Goal: Task Accomplishment & Management: Complete application form

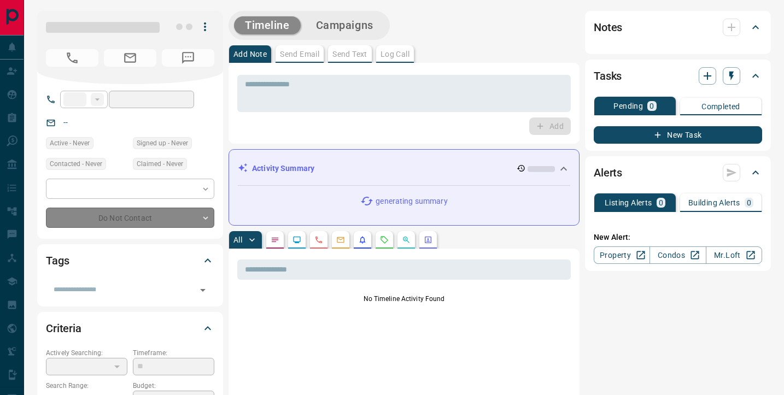
type input "**"
type input "**********"
type input "*"
type input "*******"
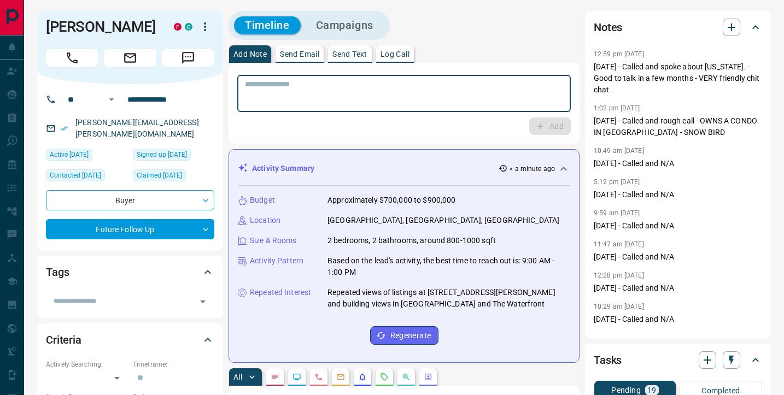
click at [287, 96] on textarea at bounding box center [404, 94] width 318 height 28
paste textarea "**********"
type textarea "**********"
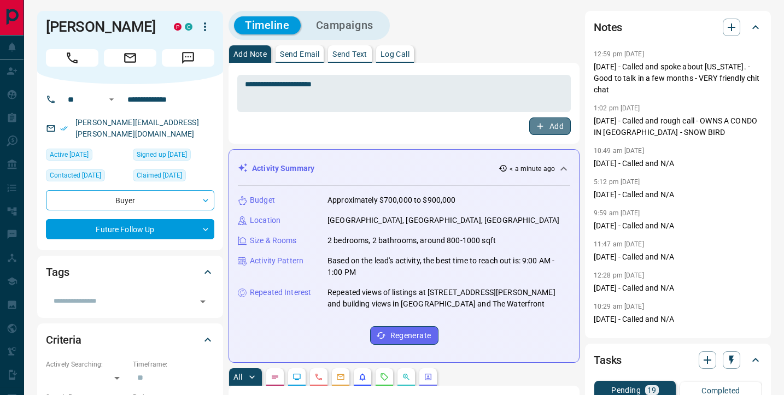
click at [552, 126] on button "Add" at bounding box center [550, 125] width 42 height 17
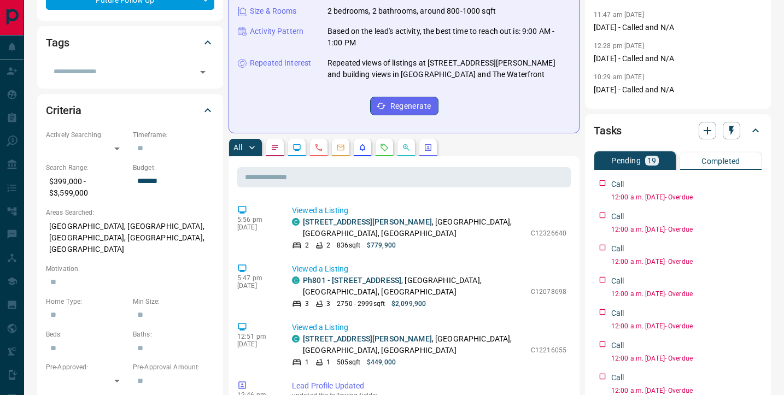
scroll to position [387, 0]
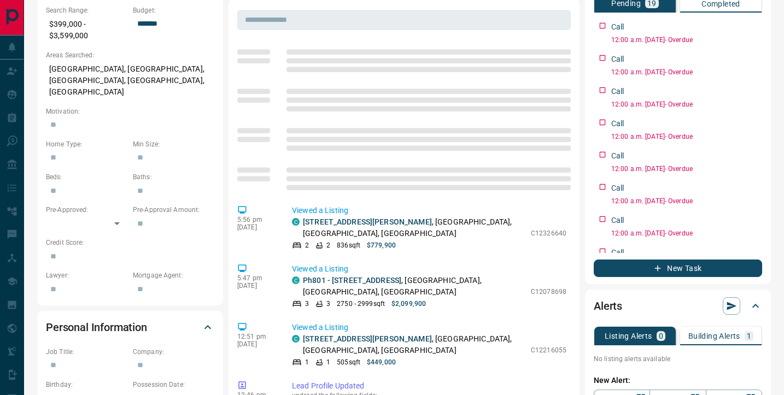
click at [711, 266] on button "New Task" at bounding box center [677, 268] width 168 height 17
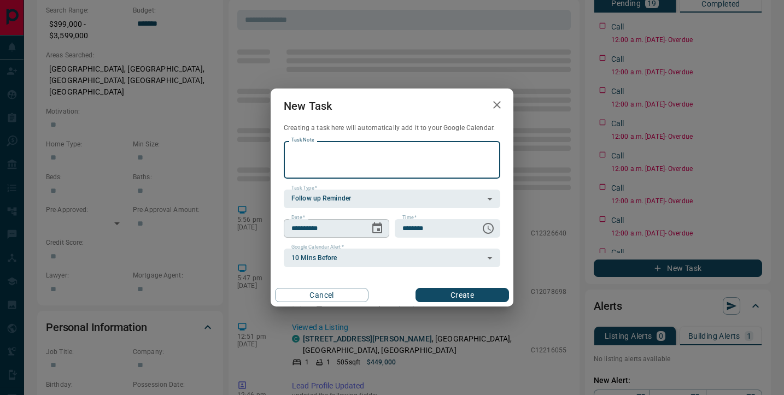
click at [376, 229] on icon "Choose date, selected date is Aug 20, 2025" at bounding box center [376, 228] width 13 height 13
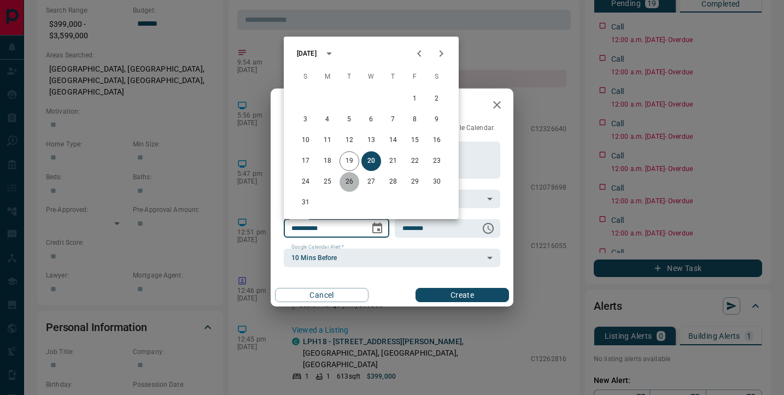
click at [350, 180] on button "26" at bounding box center [349, 182] width 20 height 20
type input "**********"
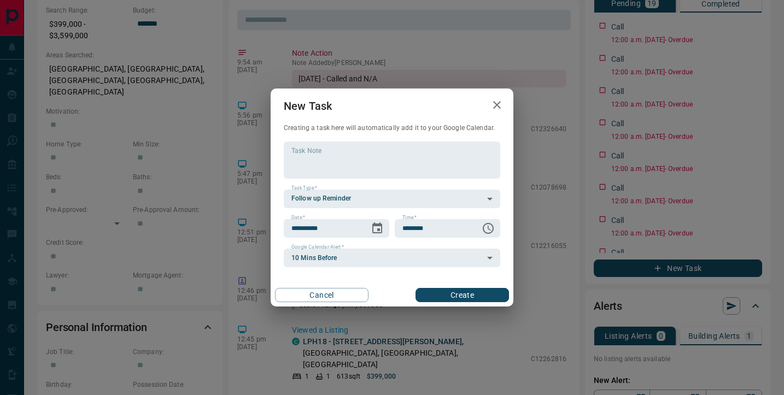
click at [461, 296] on button "Create" at bounding box center [461, 295] width 93 height 14
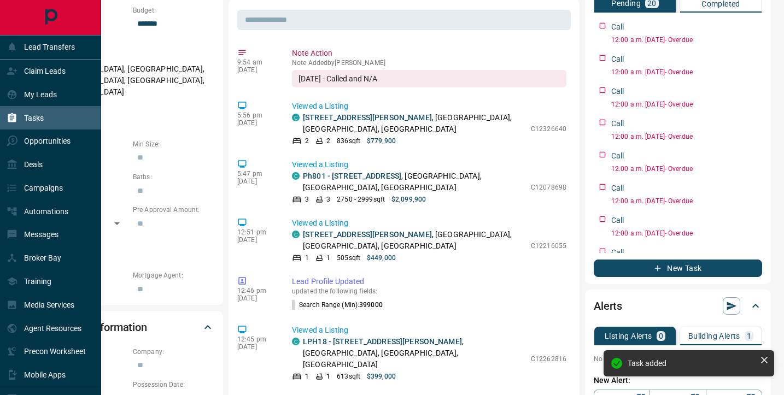
click at [32, 121] on p "Tasks" at bounding box center [34, 118] width 20 height 9
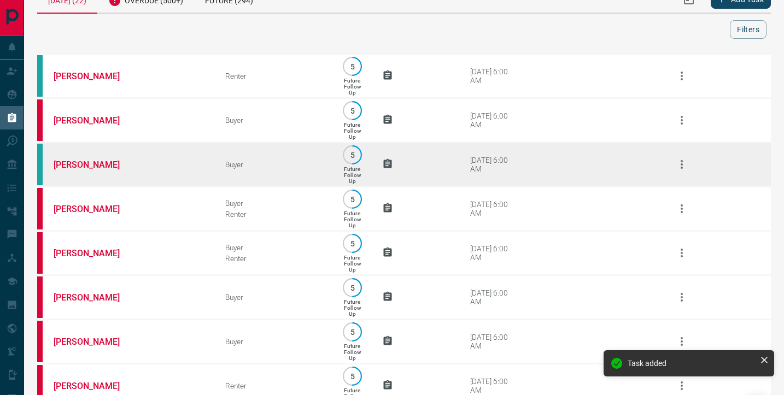
scroll to position [74, 0]
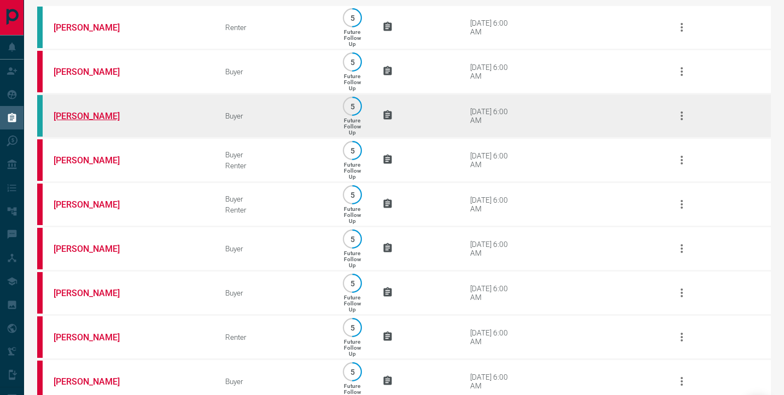
click at [89, 121] on link "[PERSON_NAME]" at bounding box center [95, 116] width 82 height 10
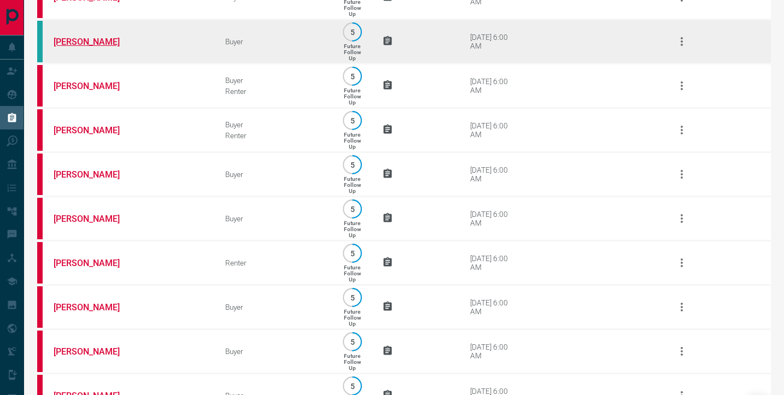
scroll to position [149, 0]
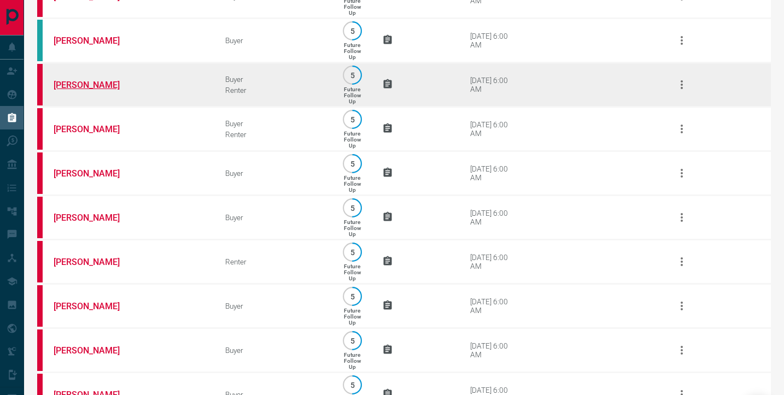
click at [77, 90] on link "[PERSON_NAME]" at bounding box center [95, 85] width 82 height 10
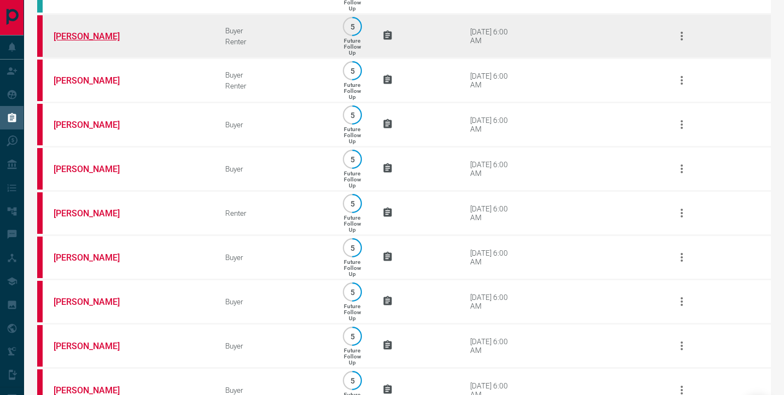
scroll to position [199, 0]
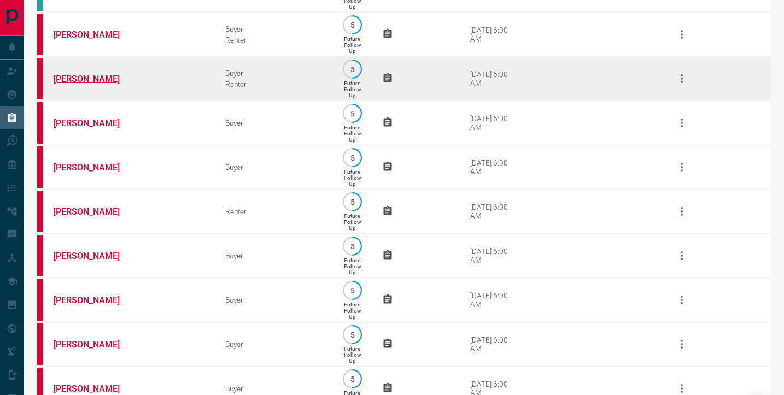
click at [71, 84] on link "[PERSON_NAME]" at bounding box center [95, 79] width 82 height 10
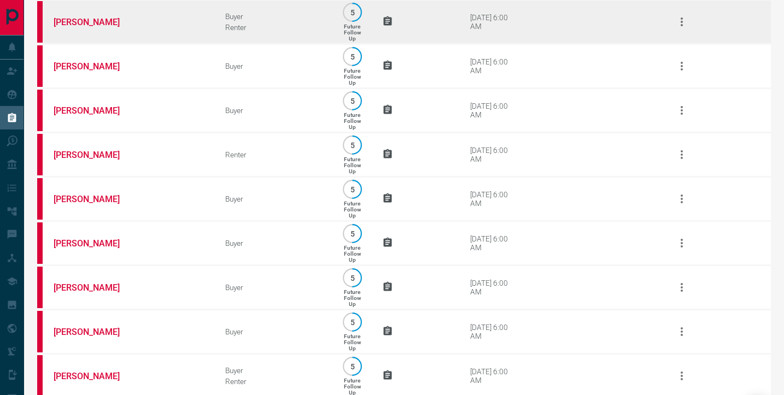
scroll to position [257, 0]
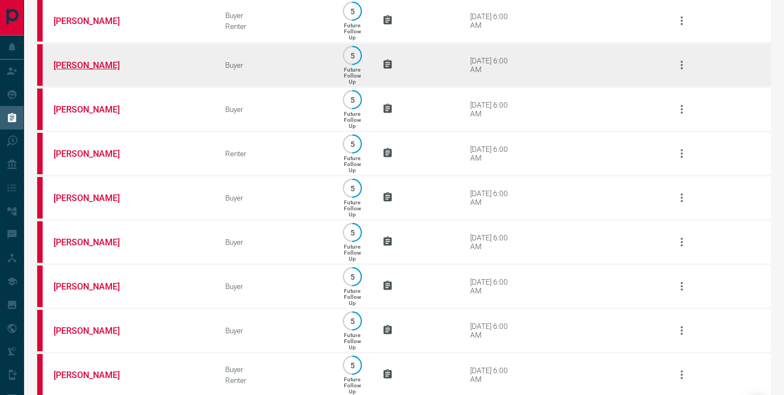
click at [102, 70] on link "[PERSON_NAME]" at bounding box center [95, 65] width 82 height 10
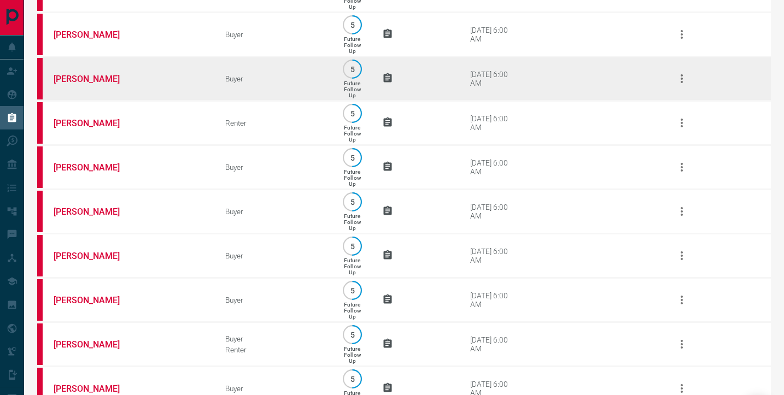
scroll to position [290, 0]
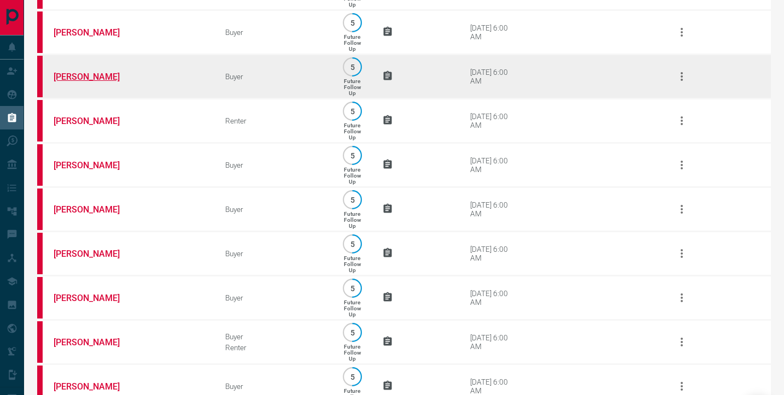
click at [88, 82] on link "[PERSON_NAME]" at bounding box center [95, 77] width 82 height 10
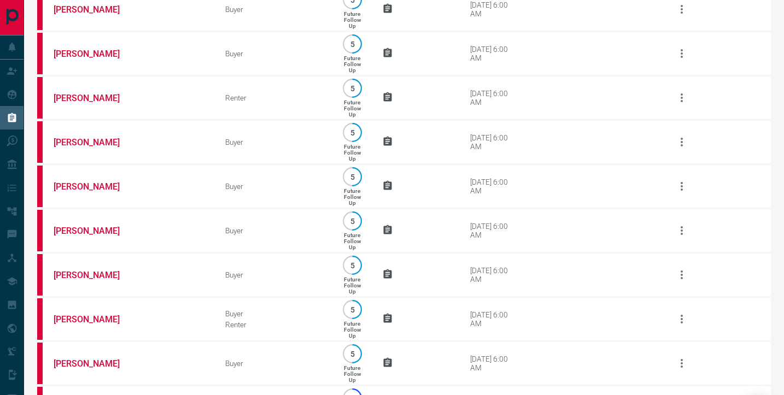
scroll to position [320, 0]
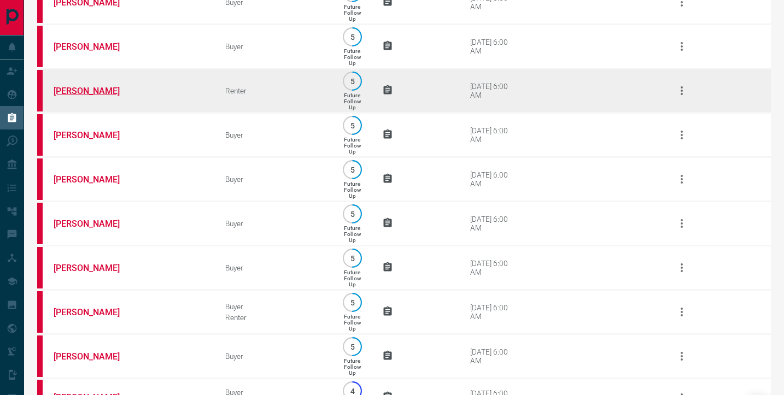
click at [85, 96] on link "[PERSON_NAME]" at bounding box center [95, 91] width 82 height 10
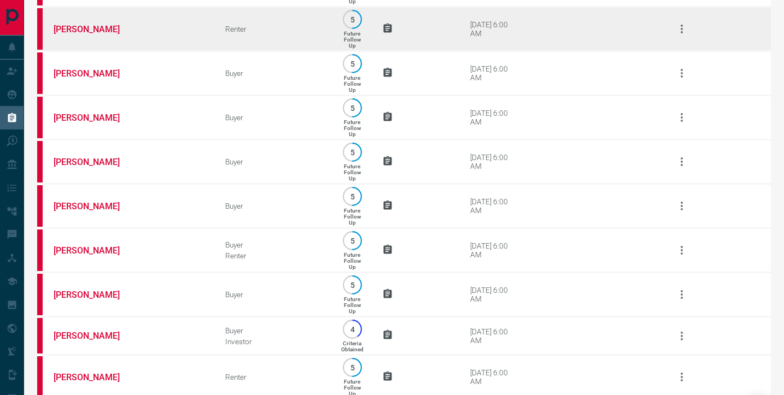
scroll to position [397, 0]
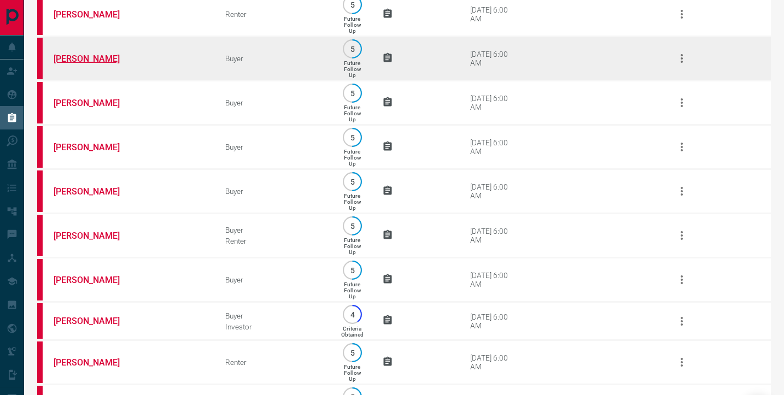
click at [83, 64] on link "[PERSON_NAME]" at bounding box center [95, 59] width 82 height 10
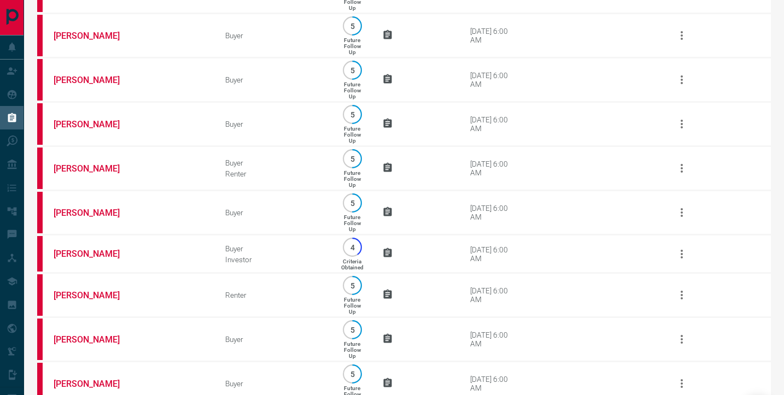
scroll to position [467, 0]
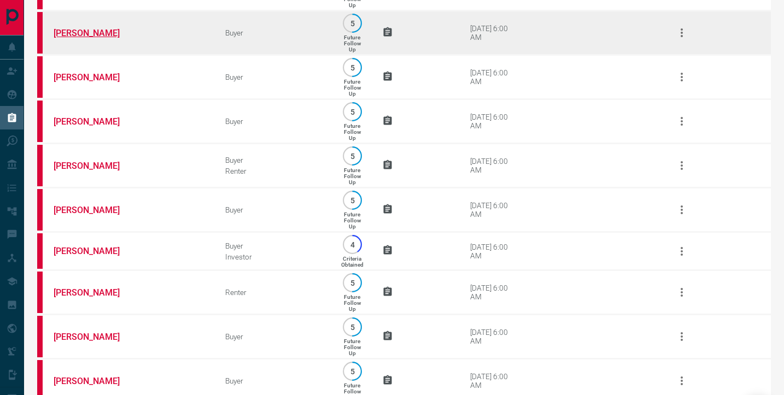
click at [76, 38] on link "[PERSON_NAME]" at bounding box center [95, 33] width 82 height 10
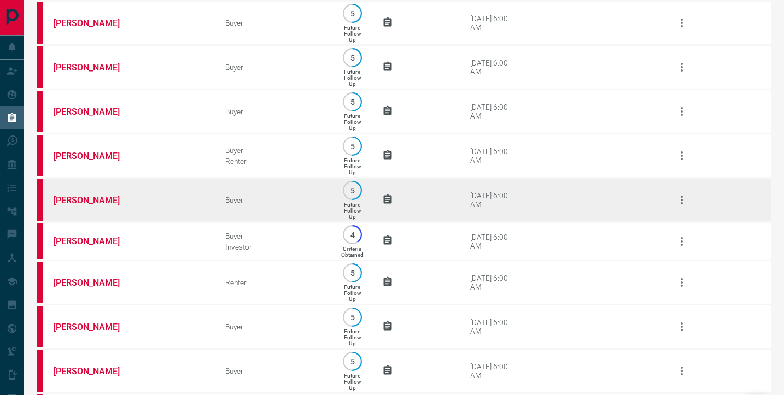
scroll to position [476, 0]
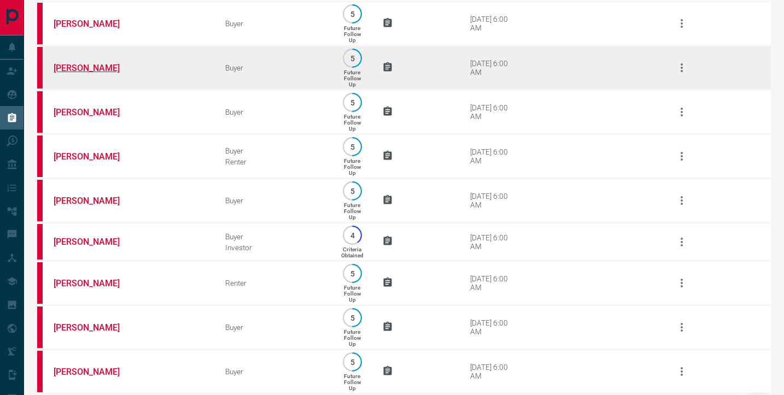
click at [85, 73] on link "[PERSON_NAME]" at bounding box center [95, 68] width 82 height 10
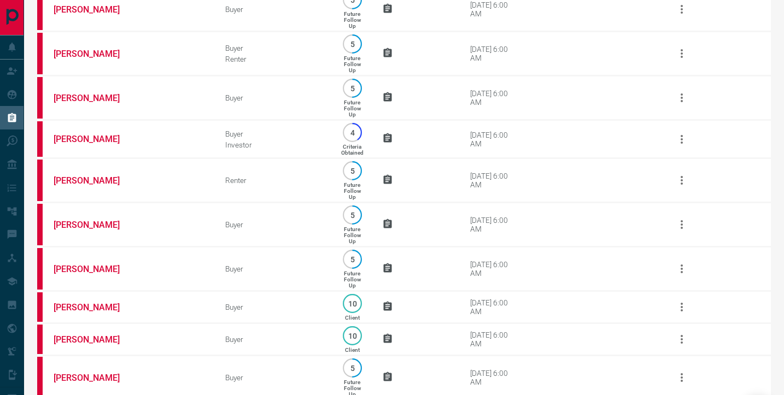
scroll to position [575, 0]
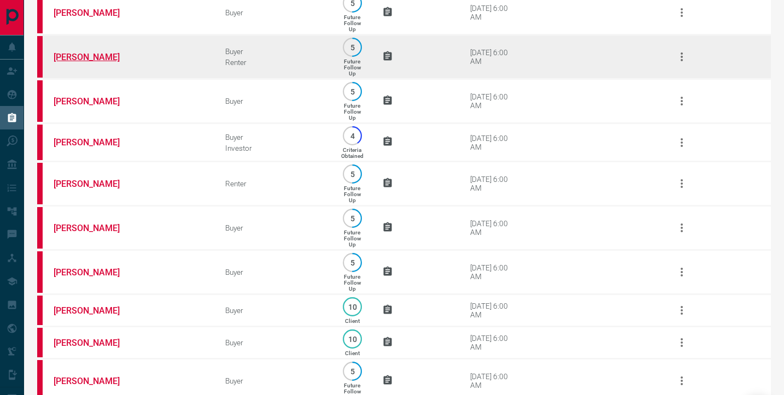
click at [75, 62] on link "[PERSON_NAME]" at bounding box center [95, 57] width 82 height 10
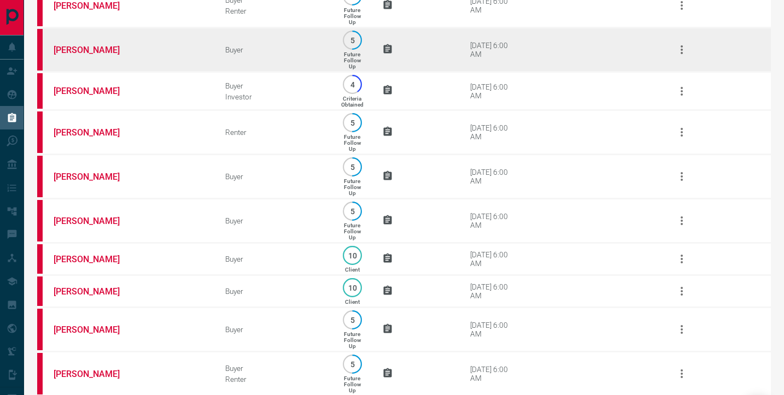
scroll to position [627, 0]
click at [73, 55] on link "[PERSON_NAME]" at bounding box center [95, 49] width 82 height 10
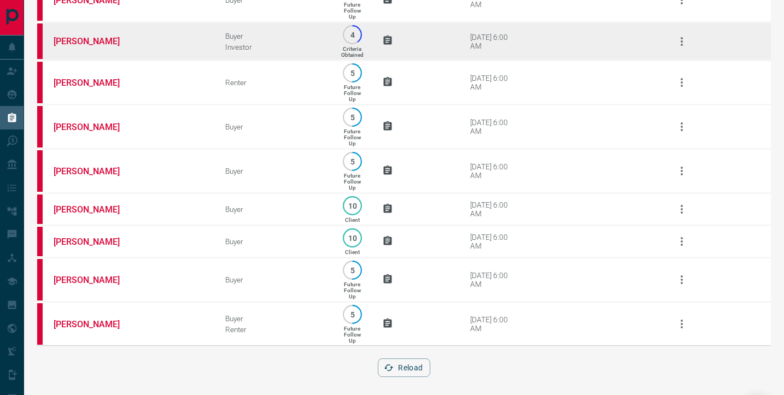
scroll to position [667, 0]
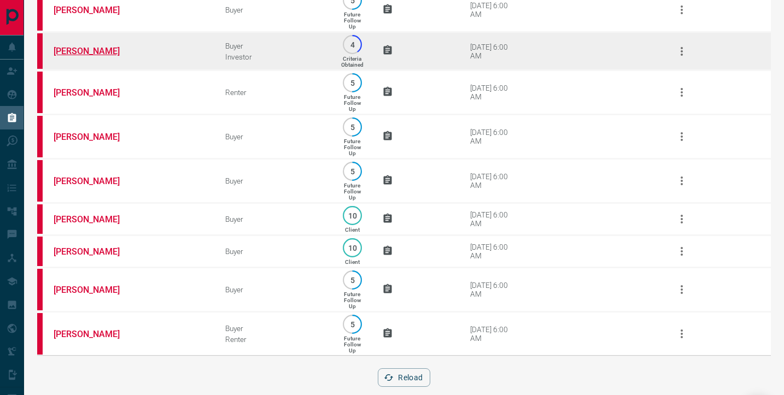
click at [75, 56] on link "[PERSON_NAME]" at bounding box center [95, 51] width 82 height 10
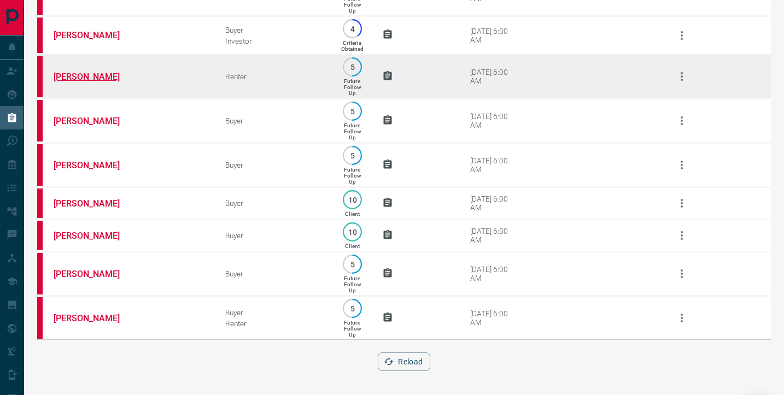
click at [97, 72] on link "[PERSON_NAME]" at bounding box center [95, 77] width 82 height 10
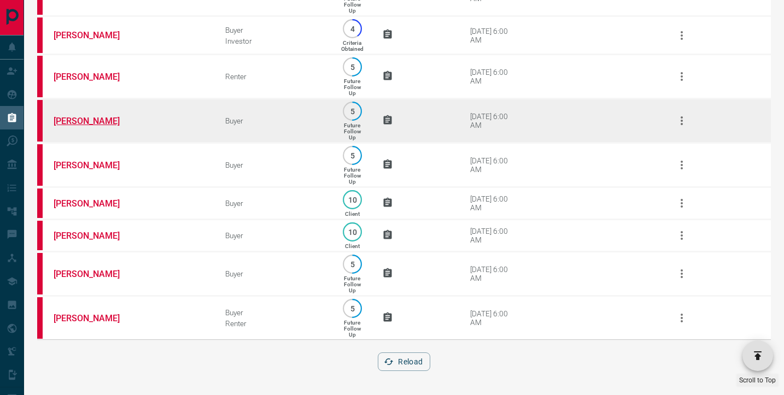
click at [92, 116] on link "[PERSON_NAME]" at bounding box center [95, 121] width 82 height 10
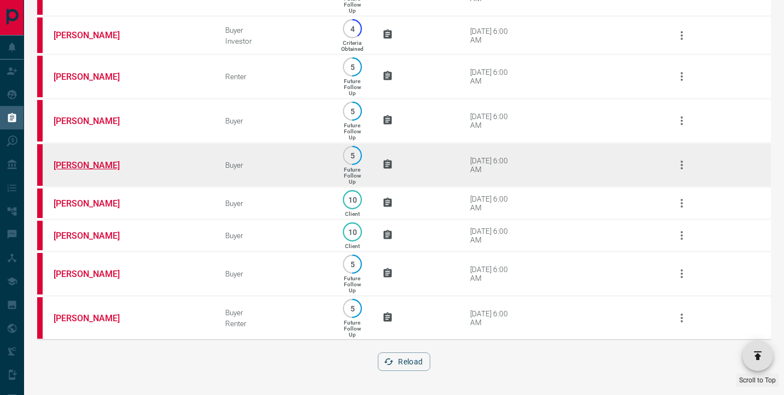
click at [79, 160] on link "[PERSON_NAME]" at bounding box center [95, 165] width 82 height 10
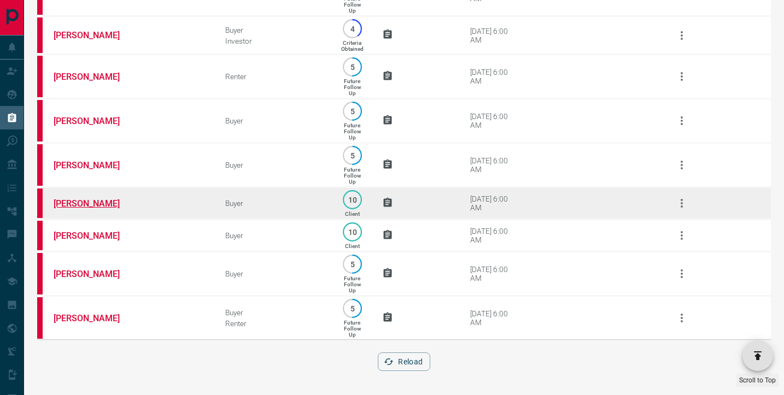
click at [90, 198] on link "[PERSON_NAME]" at bounding box center [95, 203] width 82 height 10
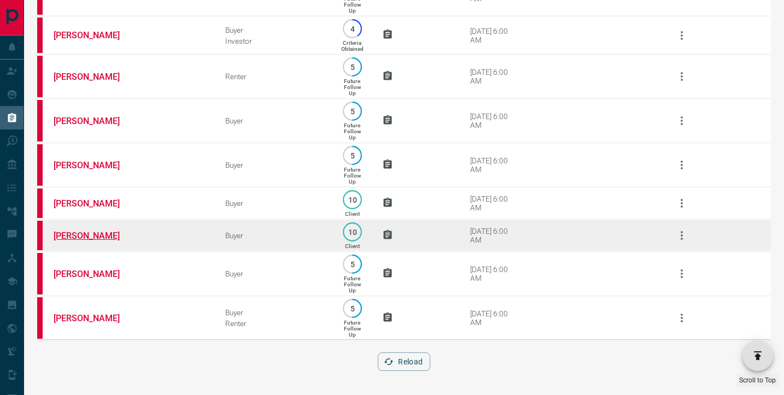
click at [73, 233] on link "[PERSON_NAME]" at bounding box center [95, 236] width 82 height 10
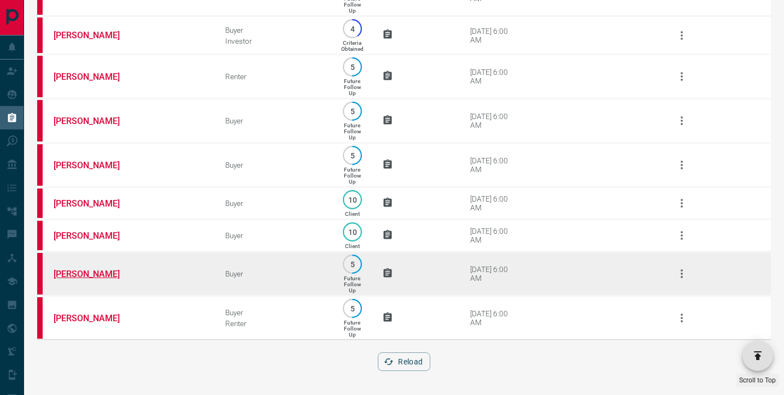
click at [79, 273] on link "[PERSON_NAME]" at bounding box center [95, 274] width 82 height 10
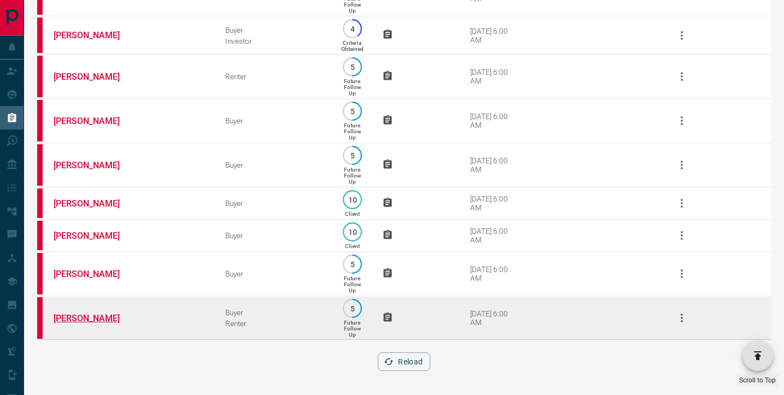
click at [85, 315] on link "[PERSON_NAME]" at bounding box center [95, 318] width 82 height 10
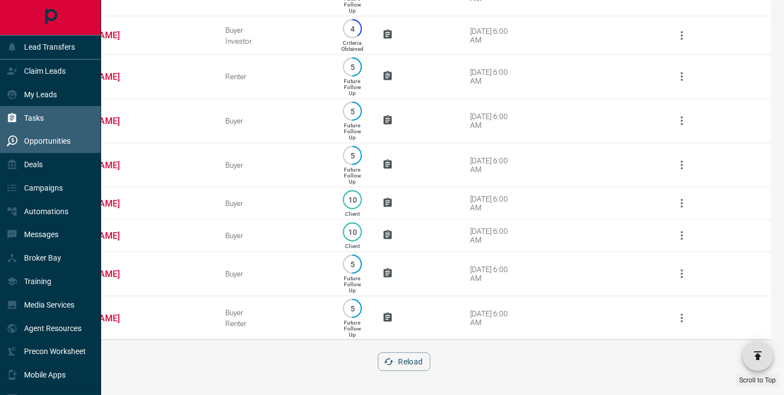
click at [33, 140] on p "Opportunities" at bounding box center [47, 141] width 46 height 9
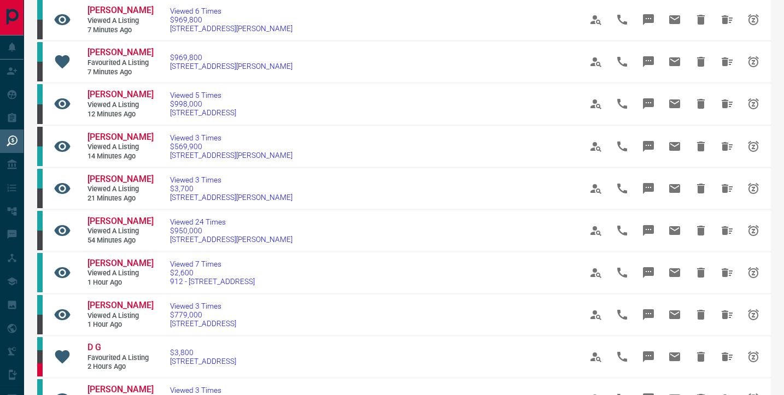
scroll to position [420, 0]
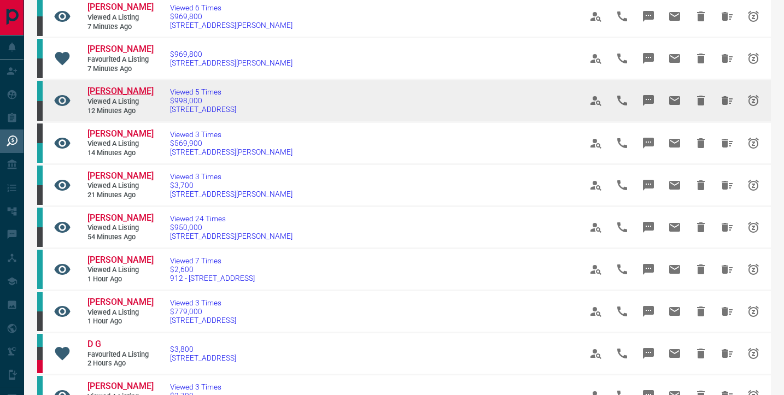
click at [114, 96] on span "[PERSON_NAME]" at bounding box center [120, 91] width 66 height 10
